Goal: Task Accomplishment & Management: Use online tool/utility

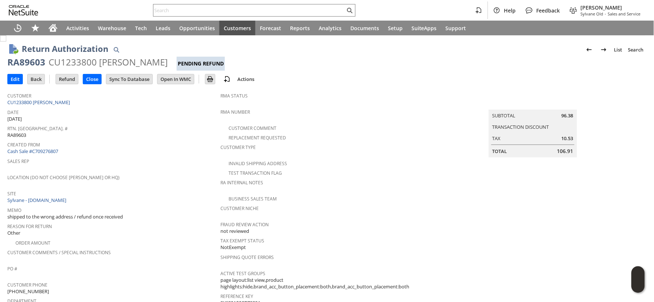
scroll to position [286, 0]
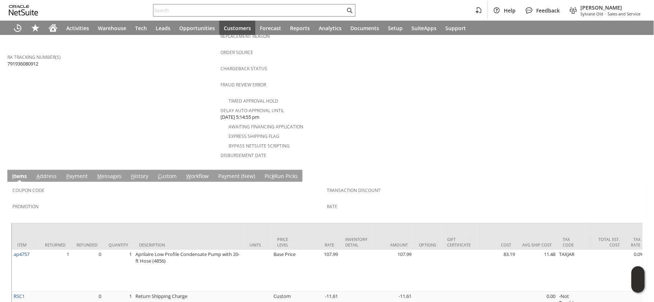
click at [101, 173] on link "M essages" at bounding box center [109, 177] width 28 height 8
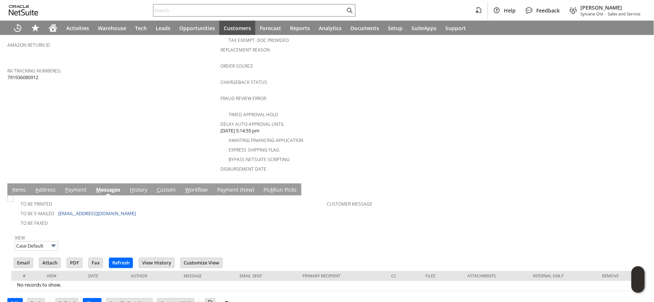
scroll to position [0, 0]
click at [120, 209] on td "To Be E-mailed cmartinjr035@gmail.com" at bounding box center [170, 214] width 315 height 10
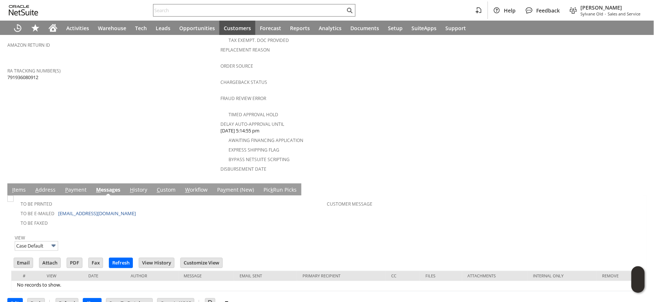
click at [120, 209] on td "To Be E-mailed cmartinjr035@gmail.com" at bounding box center [170, 214] width 315 height 10
drag, startPoint x: 121, startPoint y: 197, endPoint x: 63, endPoint y: 197, distance: 57.4
click at [63, 209] on td "To Be E-mailed cmartinjr035@gmail.com" at bounding box center [170, 214] width 315 height 10
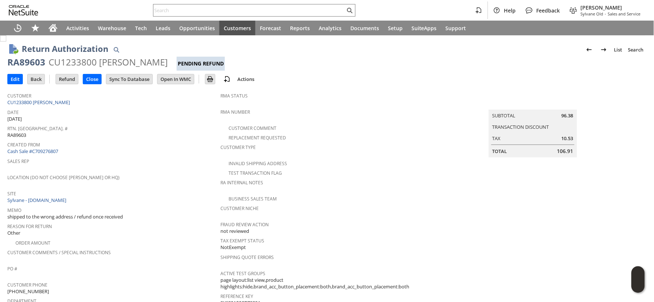
click at [558, 148] on span "106.91" at bounding box center [566, 151] width 16 height 7
copy span "106.91"
click at [67, 78] on input "Refund" at bounding box center [67, 79] width 22 height 10
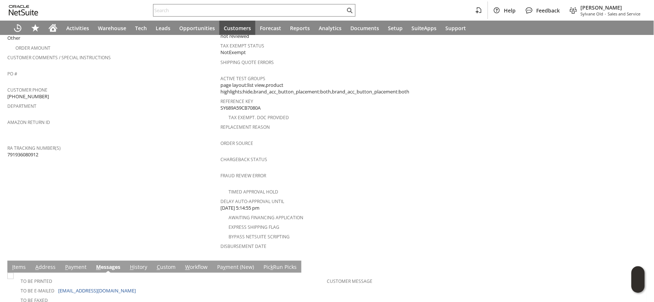
scroll to position [273, 0]
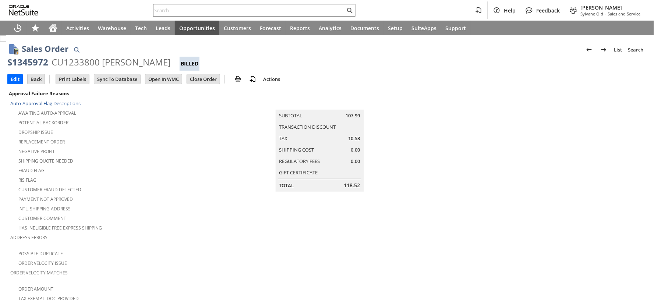
scroll to position [204, 0]
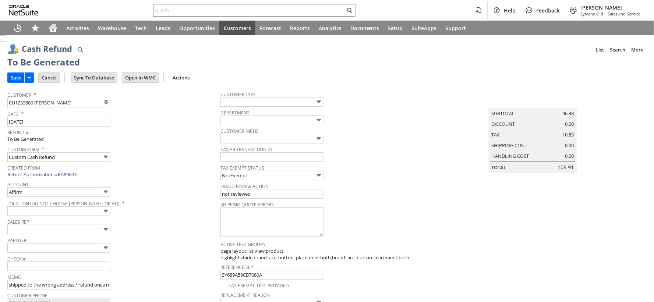
type input "Paypal Account"
type input "Headquarters : Head... : Pending Testing"
click at [17, 78] on input "Save" at bounding box center [16, 78] width 17 height 10
